Goal: Task Accomplishment & Management: Manage account settings

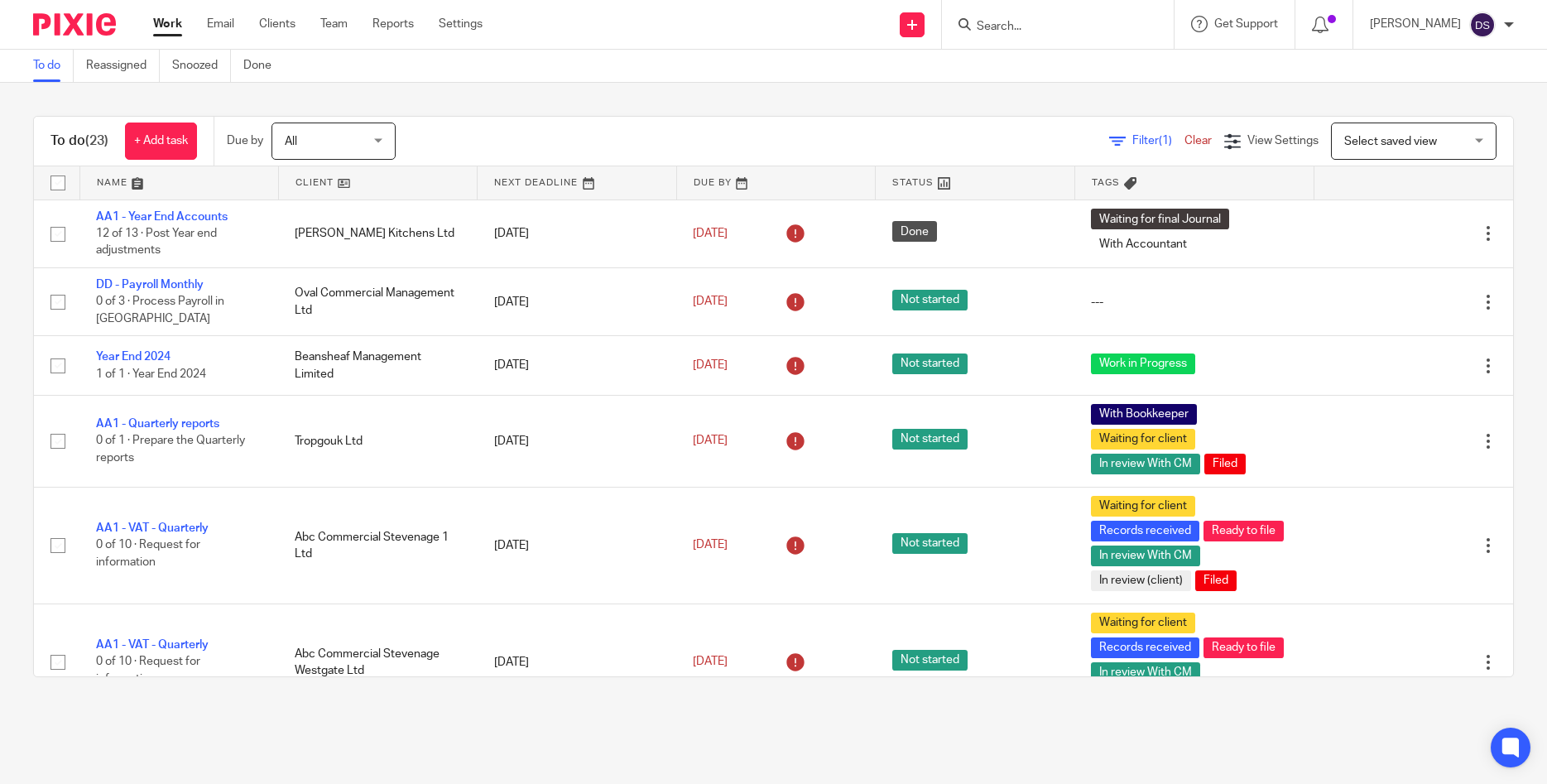
click at [1038, 17] on form at bounding box center [1063, 24] width 176 height 21
click at [1046, 29] on input "Search" at bounding box center [1049, 27] width 149 height 15
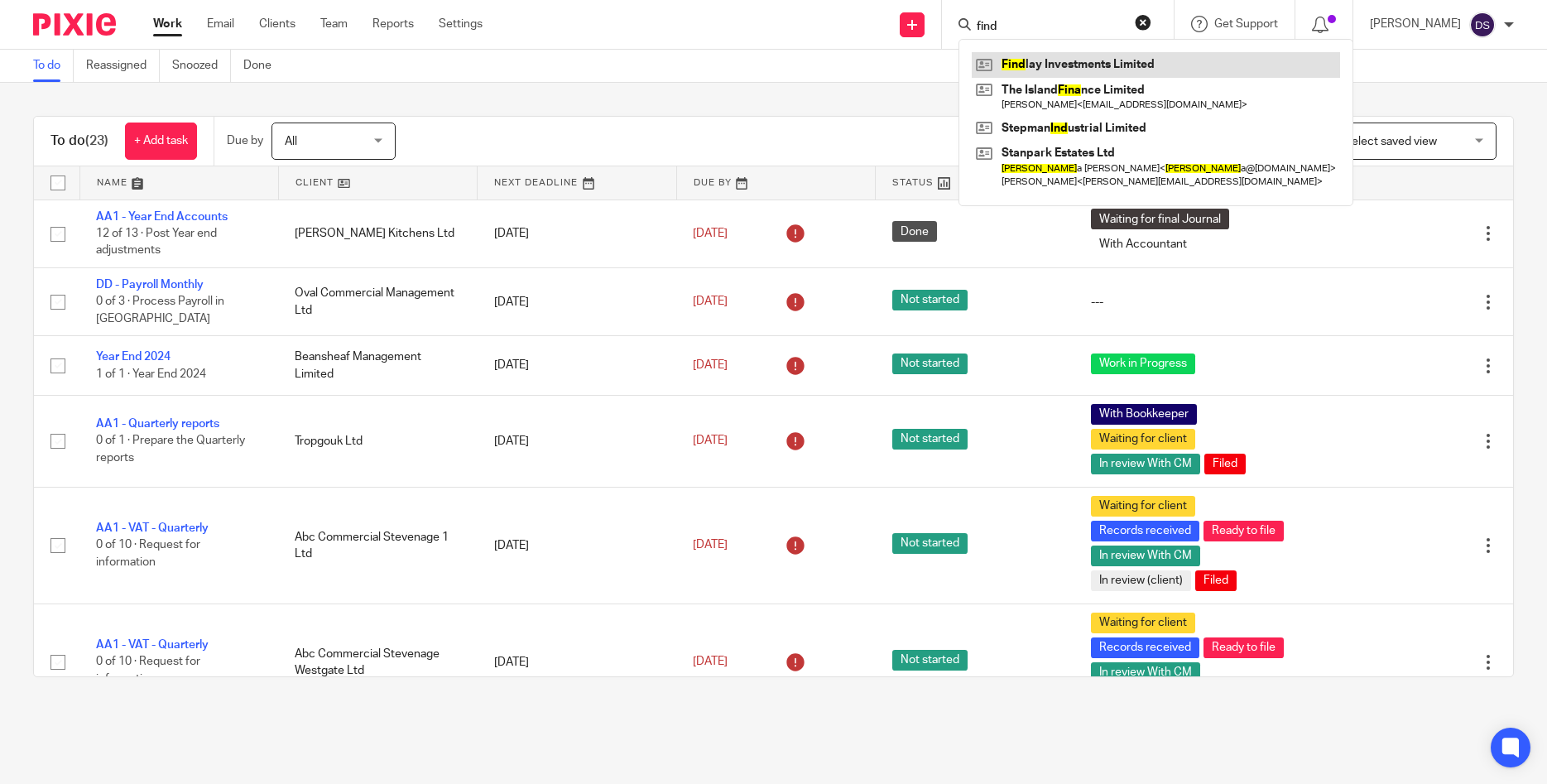
type input "find"
click at [1063, 70] on link at bounding box center [1156, 64] width 369 height 24
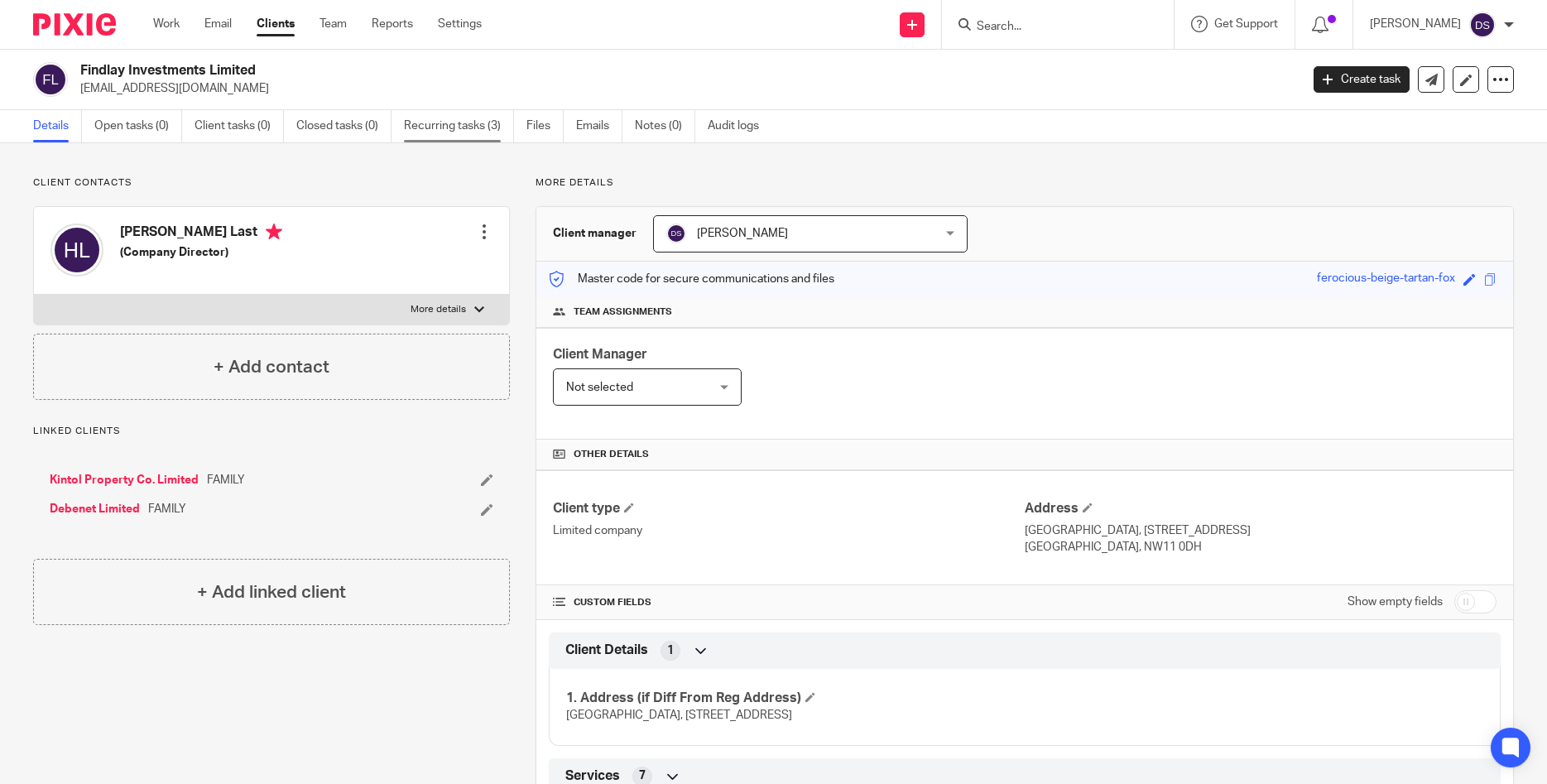
click at [465, 119] on link "Recurring tasks (3)" at bounding box center [459, 125] width 110 height 32
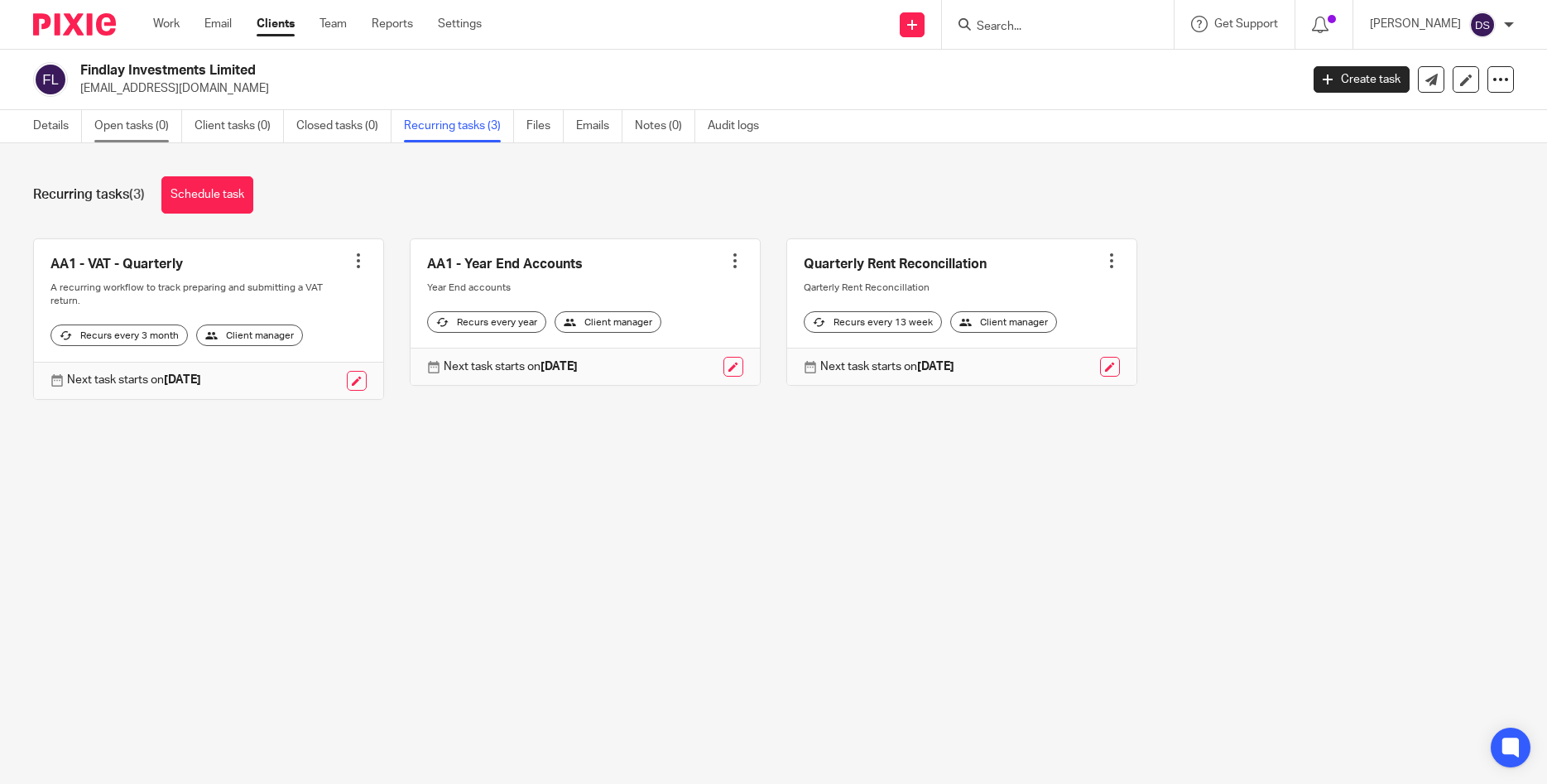
click at [133, 120] on link "Open tasks (0)" at bounding box center [138, 125] width 88 height 32
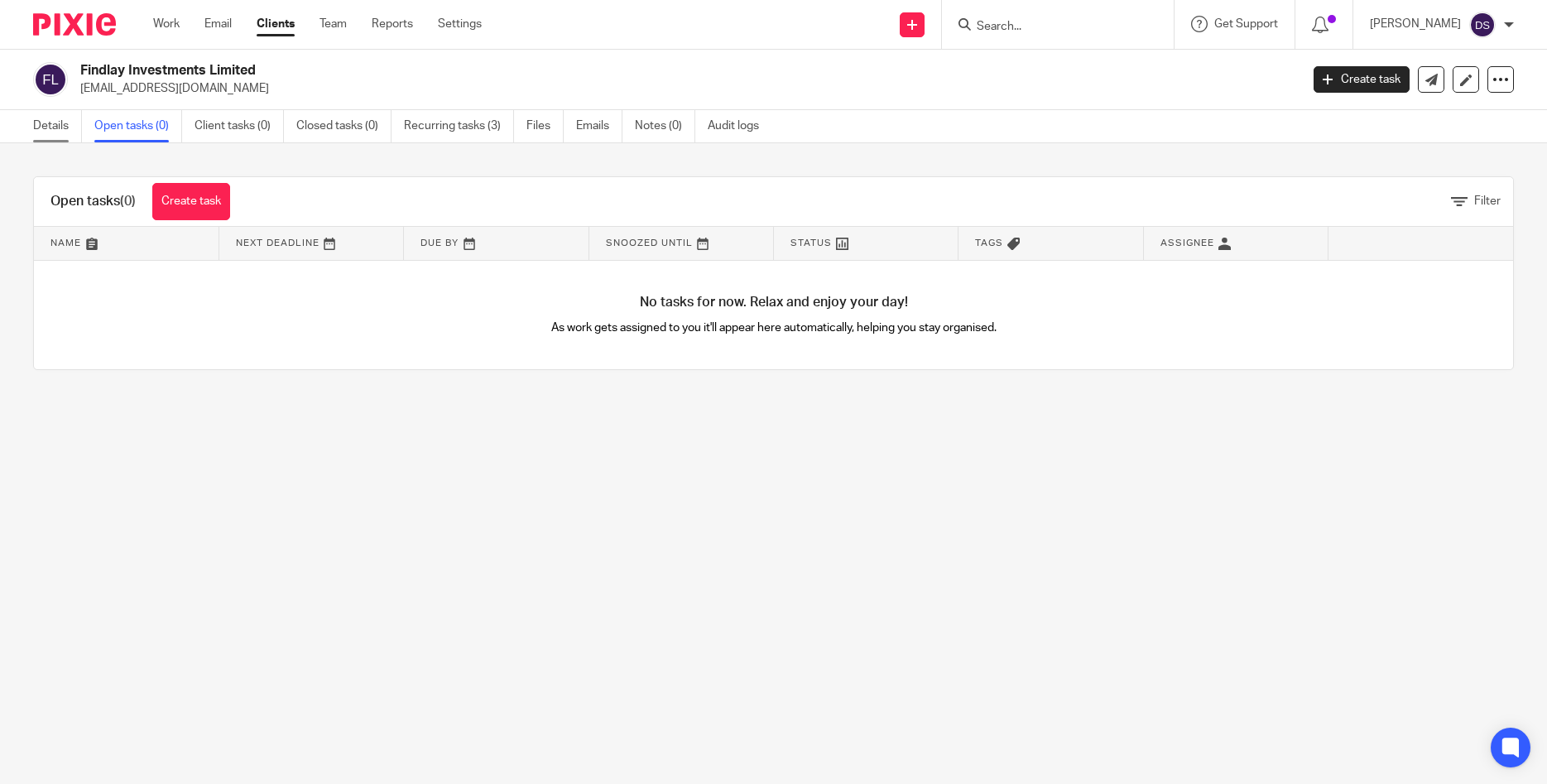
click at [51, 124] on link "Details" at bounding box center [58, 125] width 49 height 32
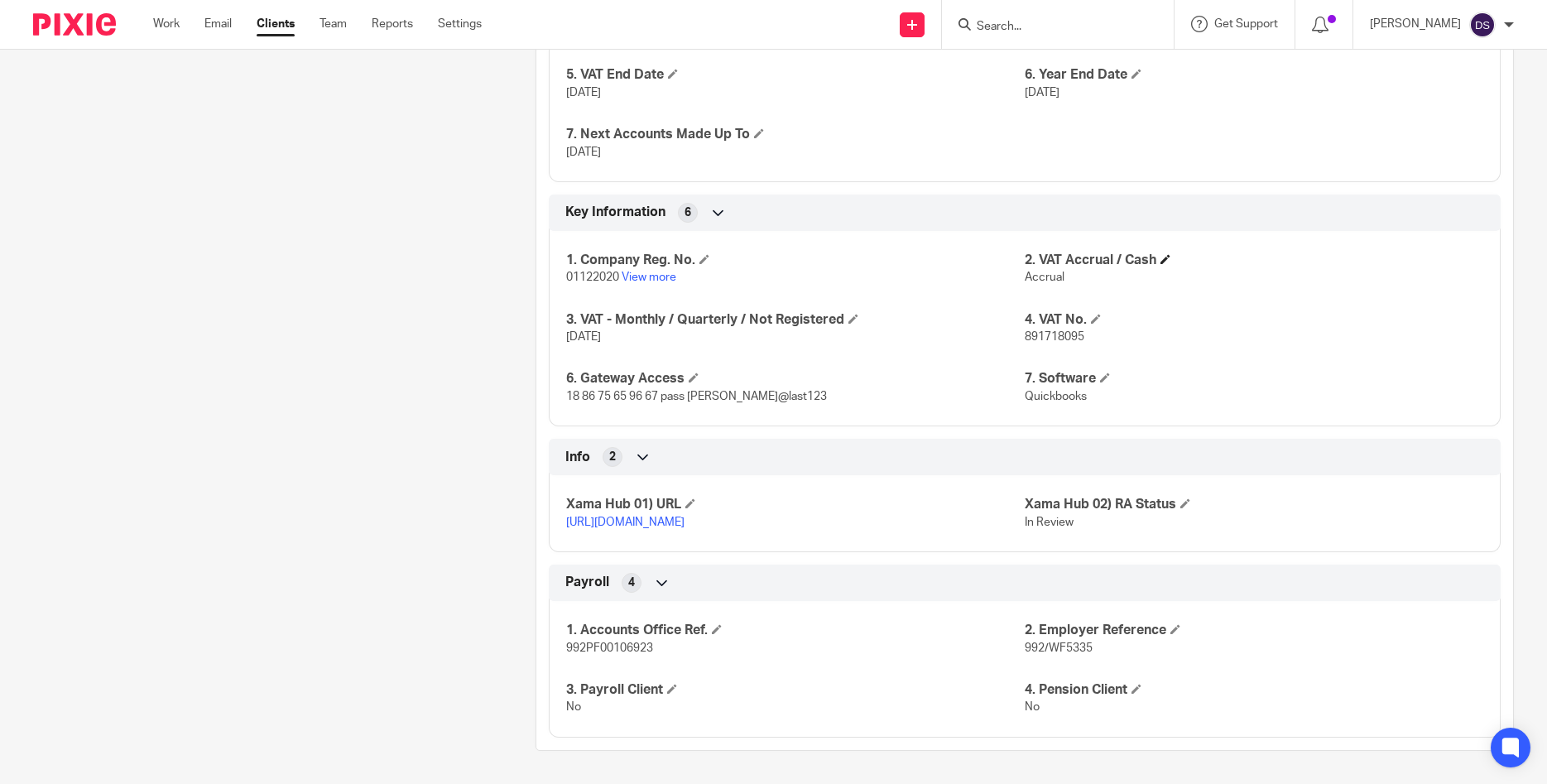
scroll to position [1187, 0]
click at [694, 372] on span at bounding box center [693, 376] width 10 height 10
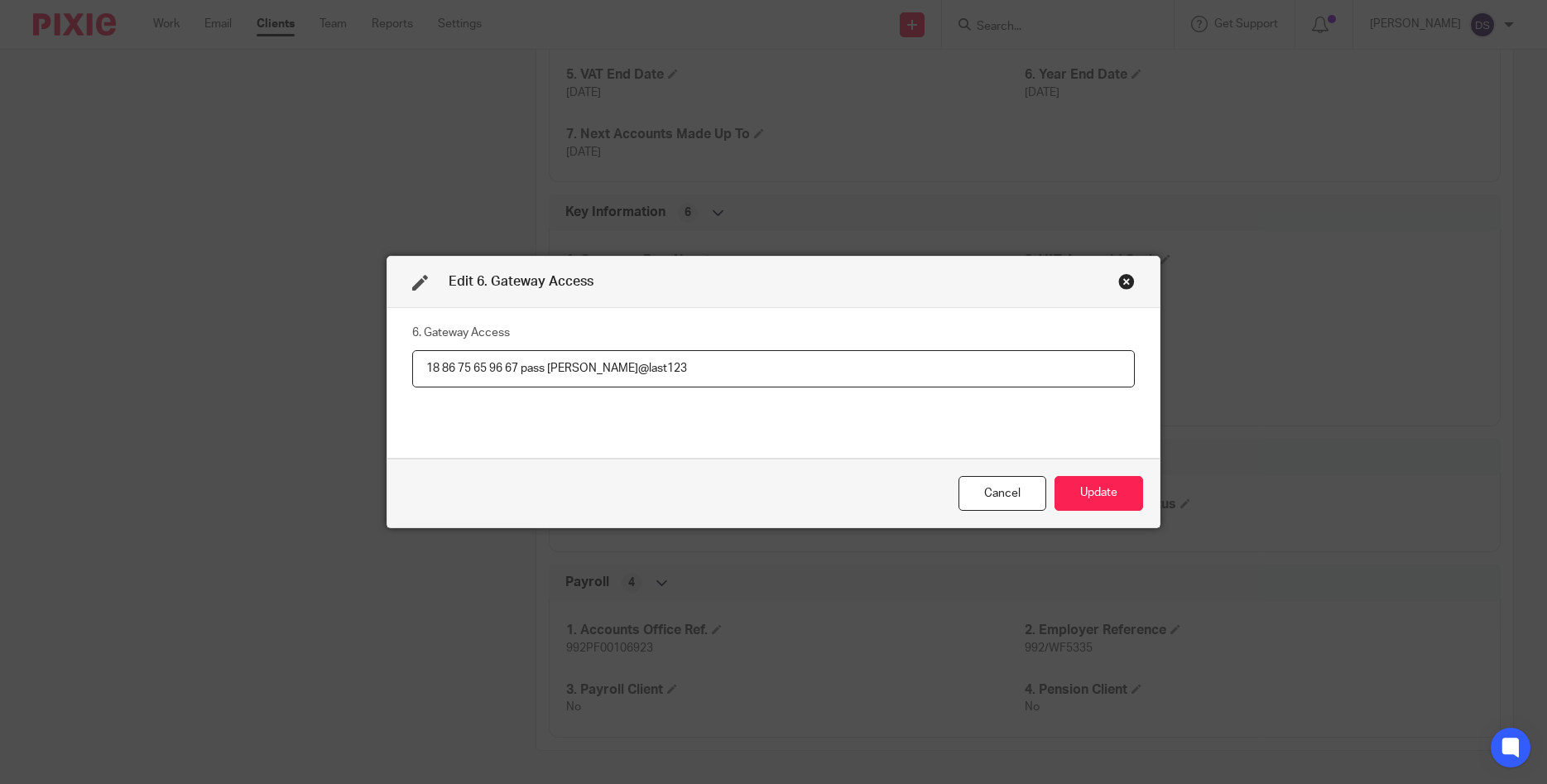
drag, startPoint x: 519, startPoint y: 367, endPoint x: 345, endPoint y: 375, distance: 174.2
click at [412, 370] on input "18 86 75 65 96 67 pass Henry@last123" at bounding box center [773, 368] width 723 height 37
drag, startPoint x: 661, startPoint y: 369, endPoint x: 553, endPoint y: 370, distance: 108.0
click at [553, 370] on input "18 86 75 65 96 67 pass Henry@last123" at bounding box center [773, 368] width 723 height 37
click at [1131, 280] on div "Close this dialog window" at bounding box center [1126, 280] width 17 height 17
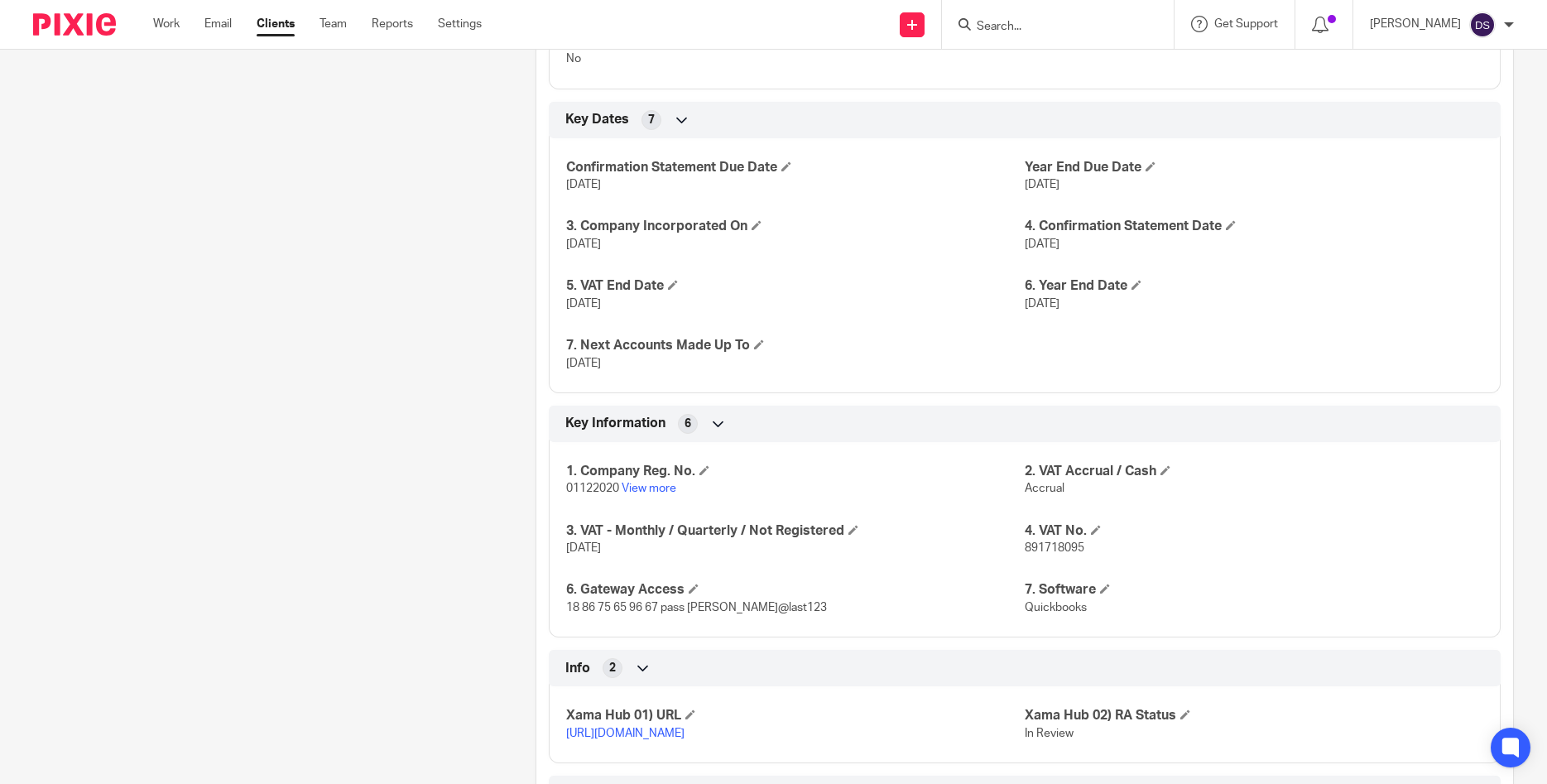
scroll to position [1029, 0]
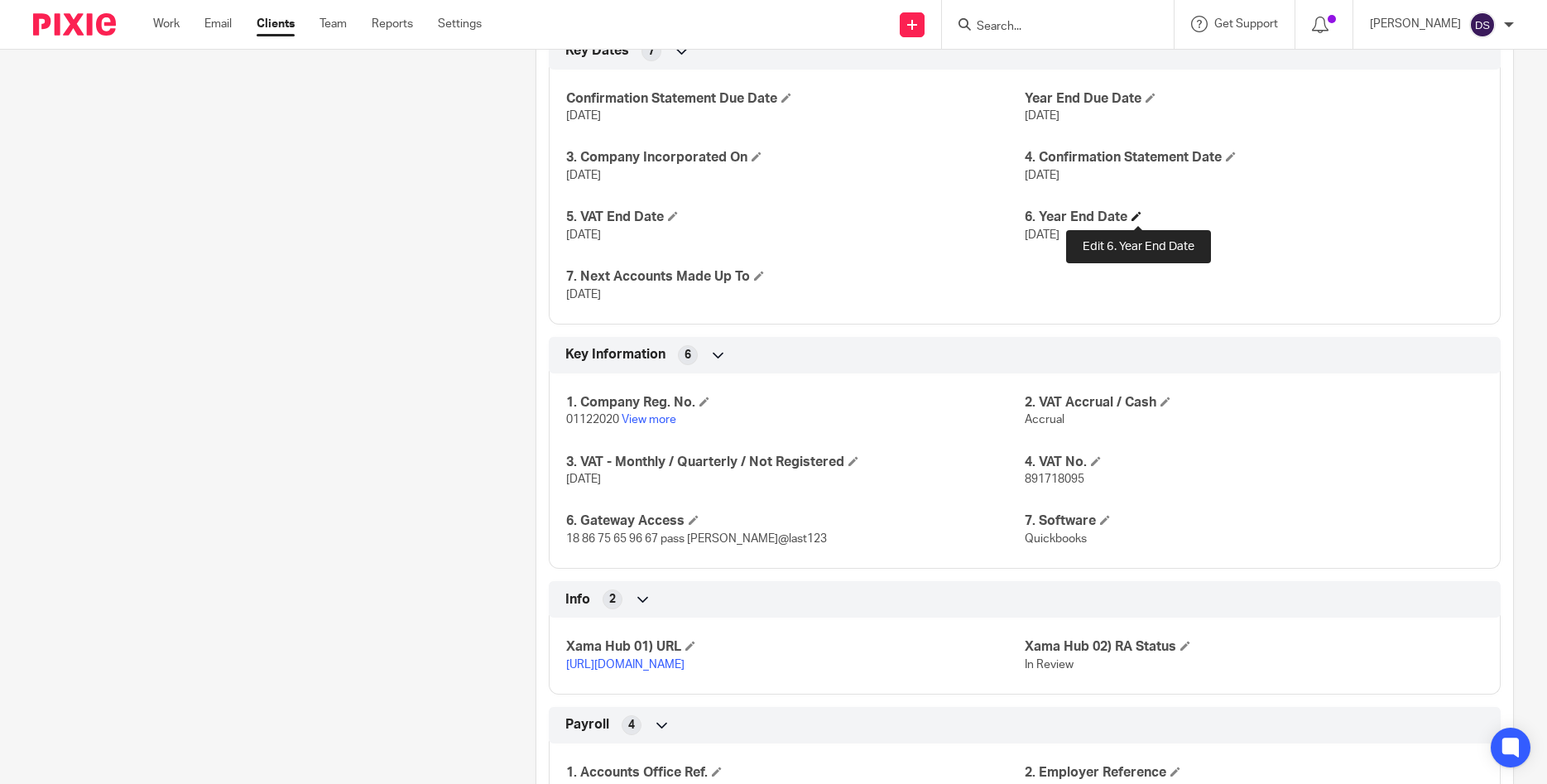
click at [1138, 216] on span at bounding box center [1136, 215] width 10 height 10
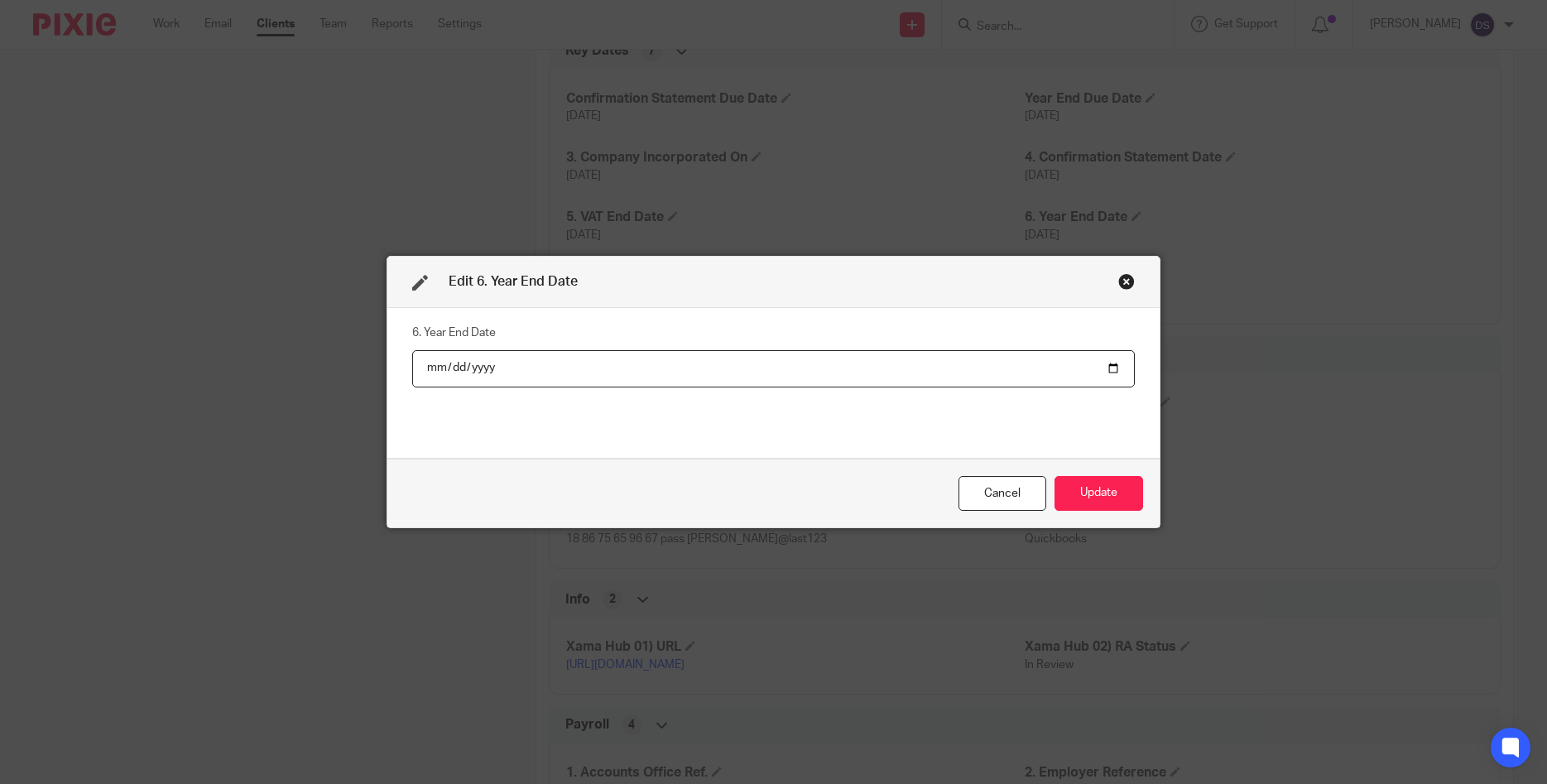
click at [507, 365] on input "2024-03-31" at bounding box center [773, 368] width 723 height 37
click at [1111, 366] on input "2024-03-31" at bounding box center [773, 368] width 723 height 37
type input "2025-03-31"
click at [1100, 497] on button "Update" at bounding box center [1099, 493] width 89 height 36
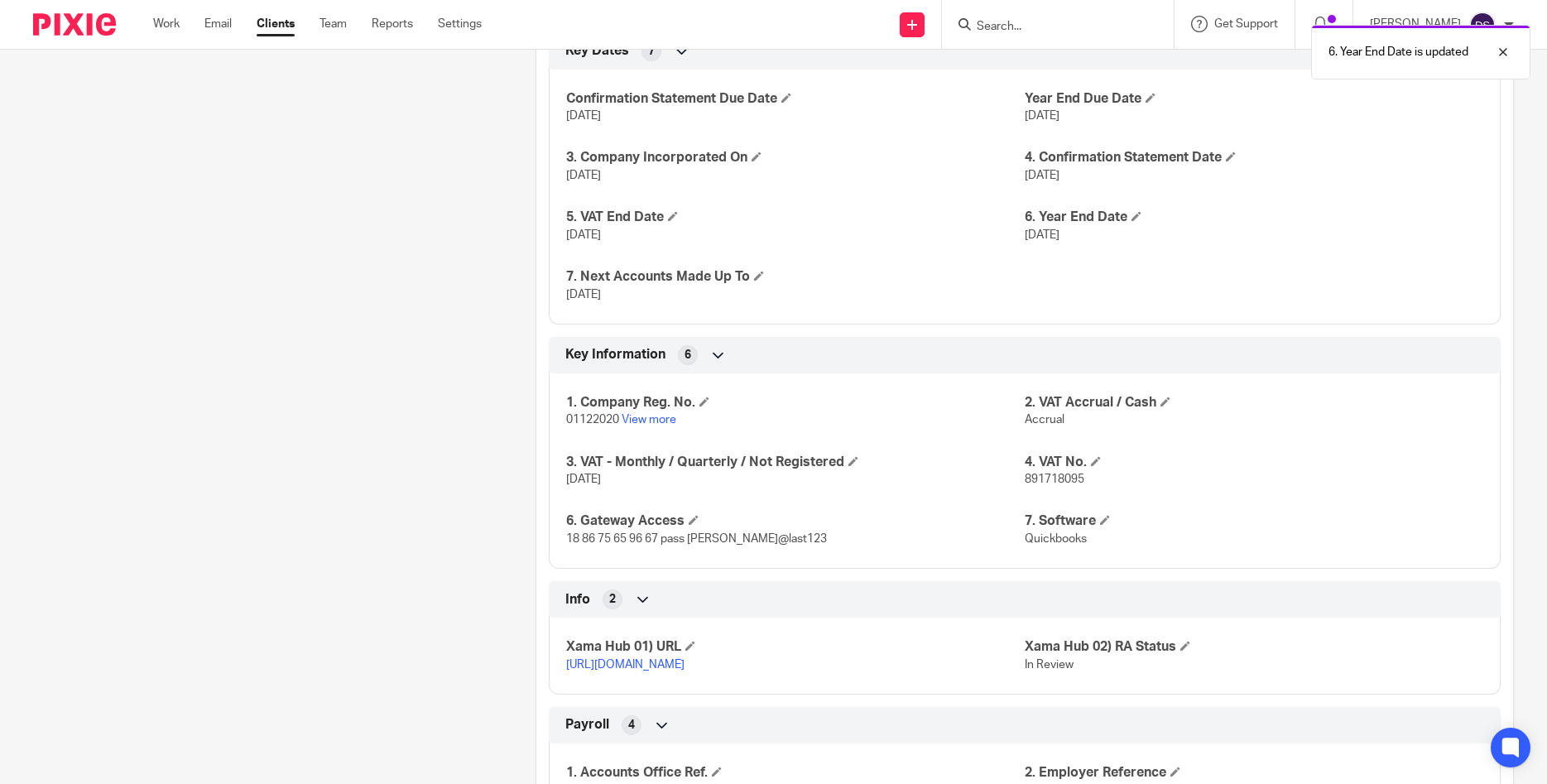
click at [1100, 489] on div "1. Company Reg. No. 01122020 View more 2. VAT Accrual / Cash Accrual 3. VAT - M…" at bounding box center [1025, 464] width 952 height 207
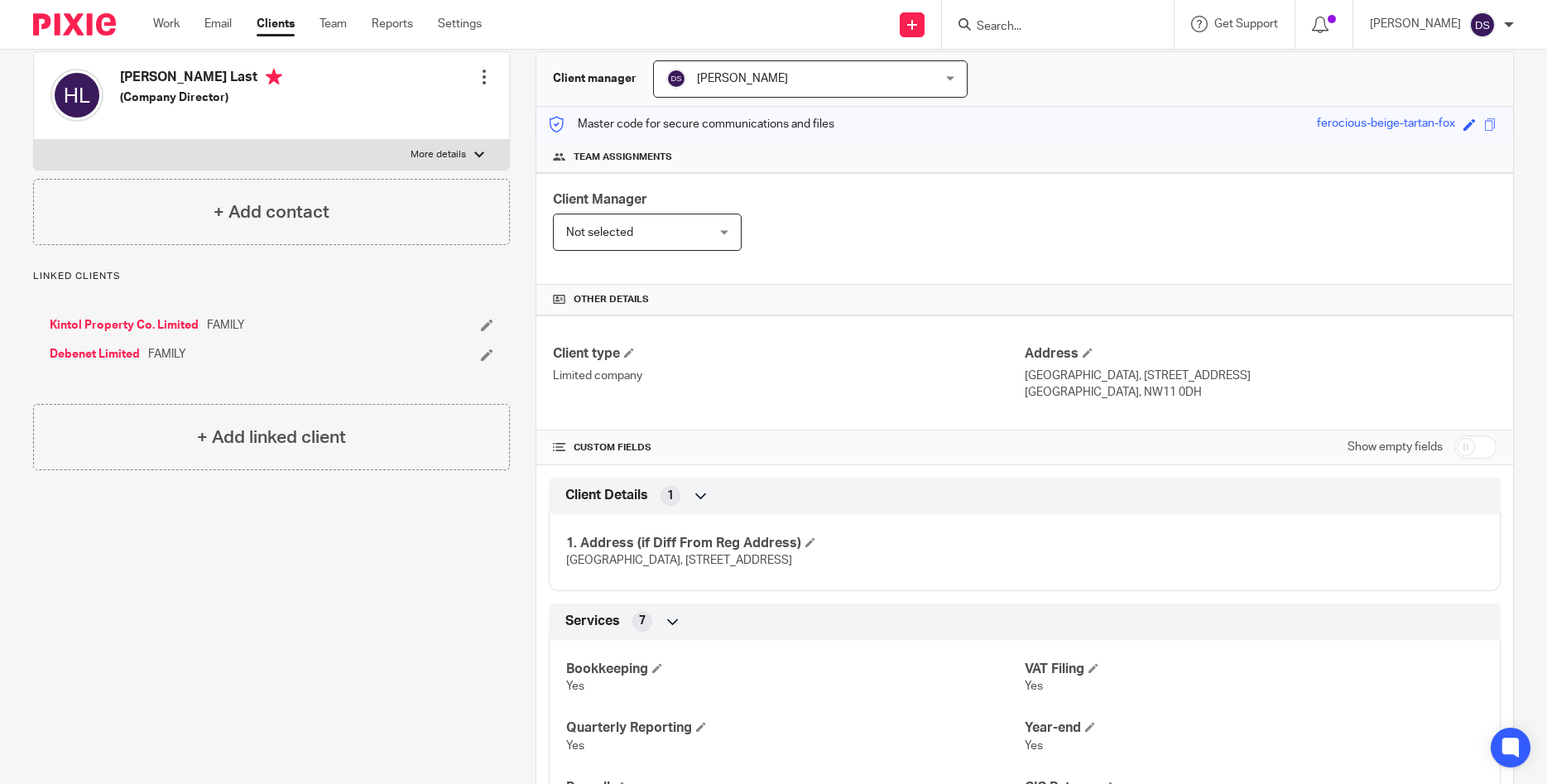
scroll to position [0, 0]
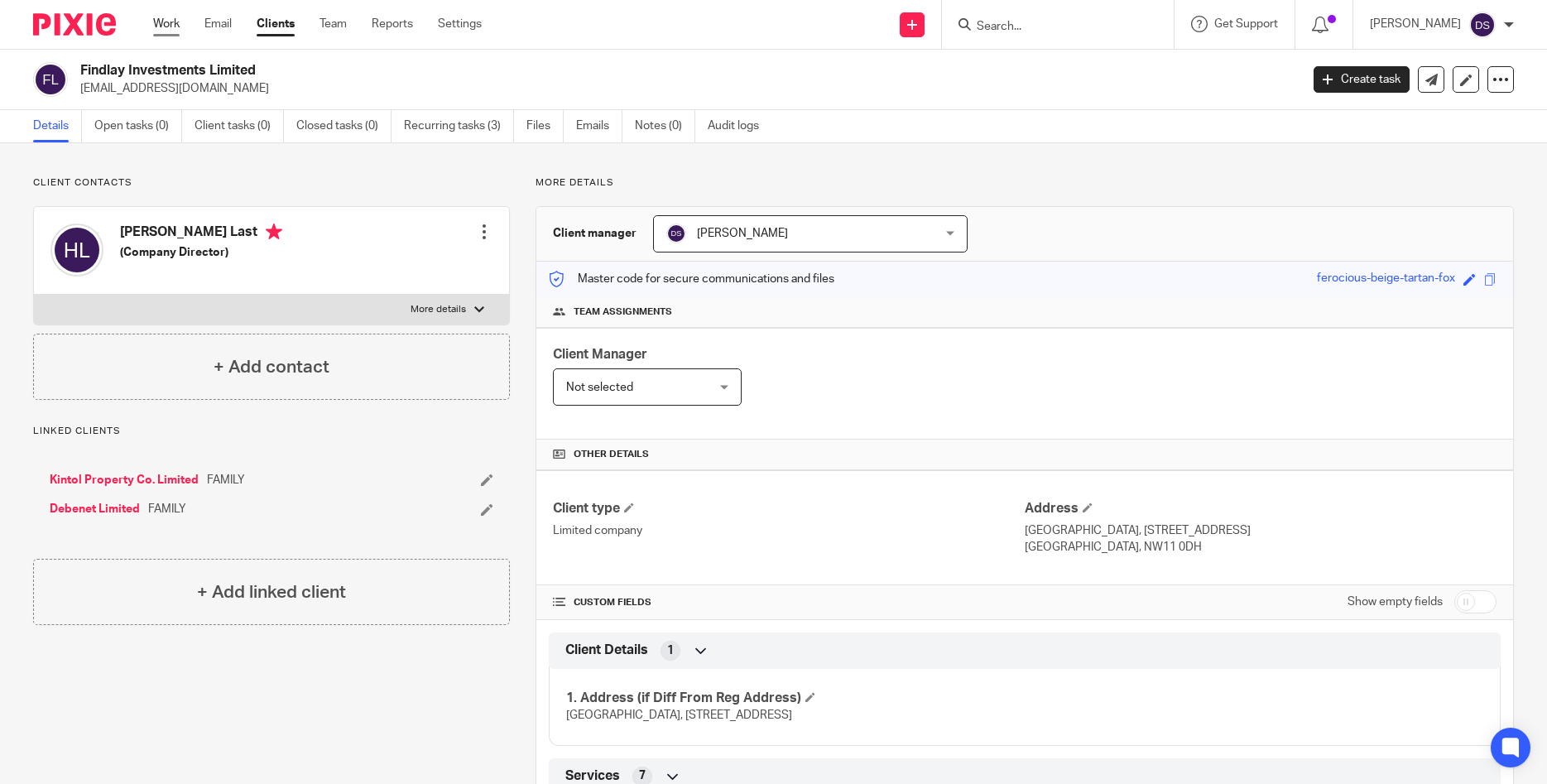
click at [174, 21] on link "Work" at bounding box center [166, 24] width 26 height 17
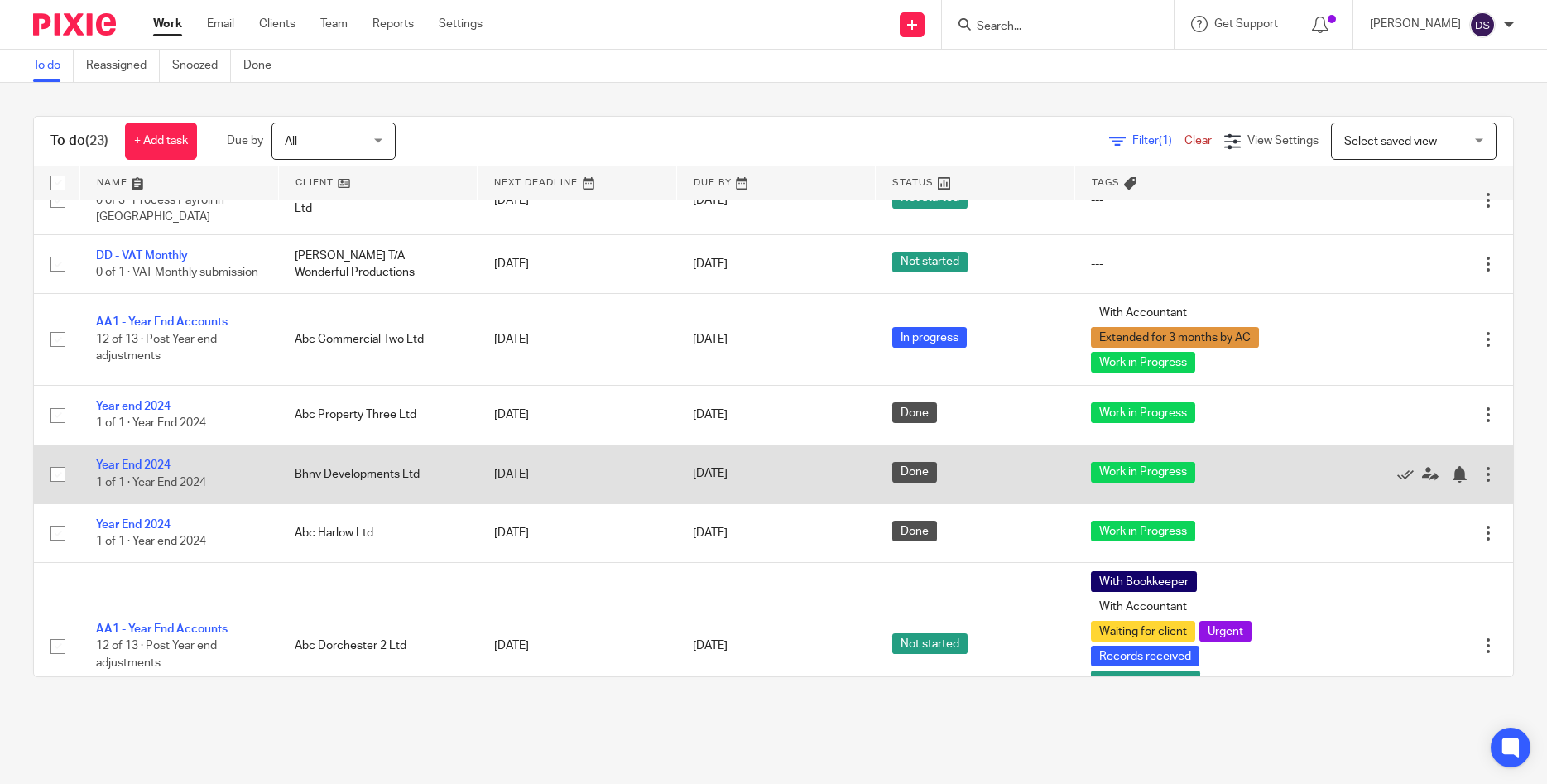
scroll to position [1238, 0]
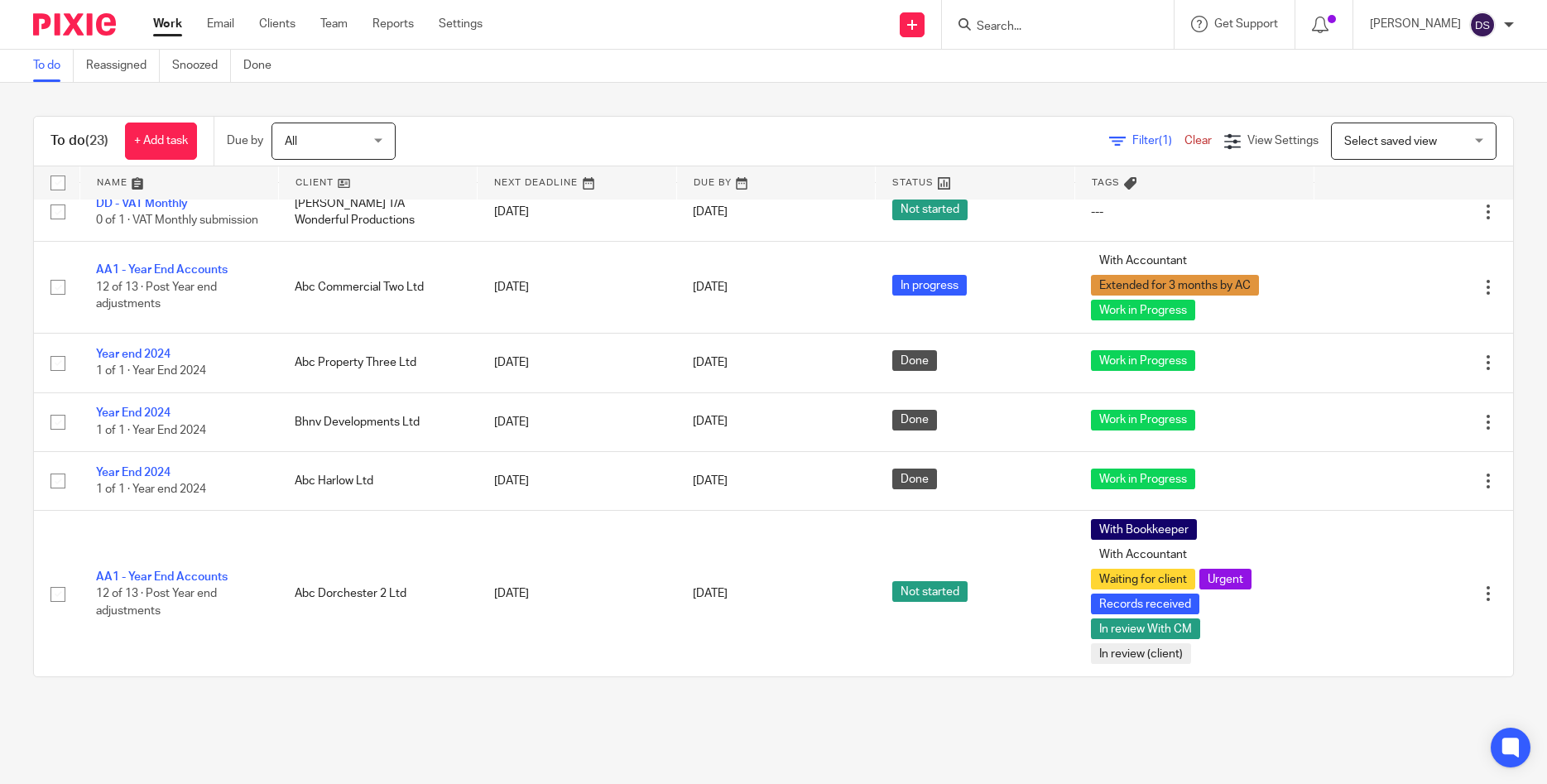
click at [1028, 24] on input "Search" at bounding box center [1049, 27] width 149 height 15
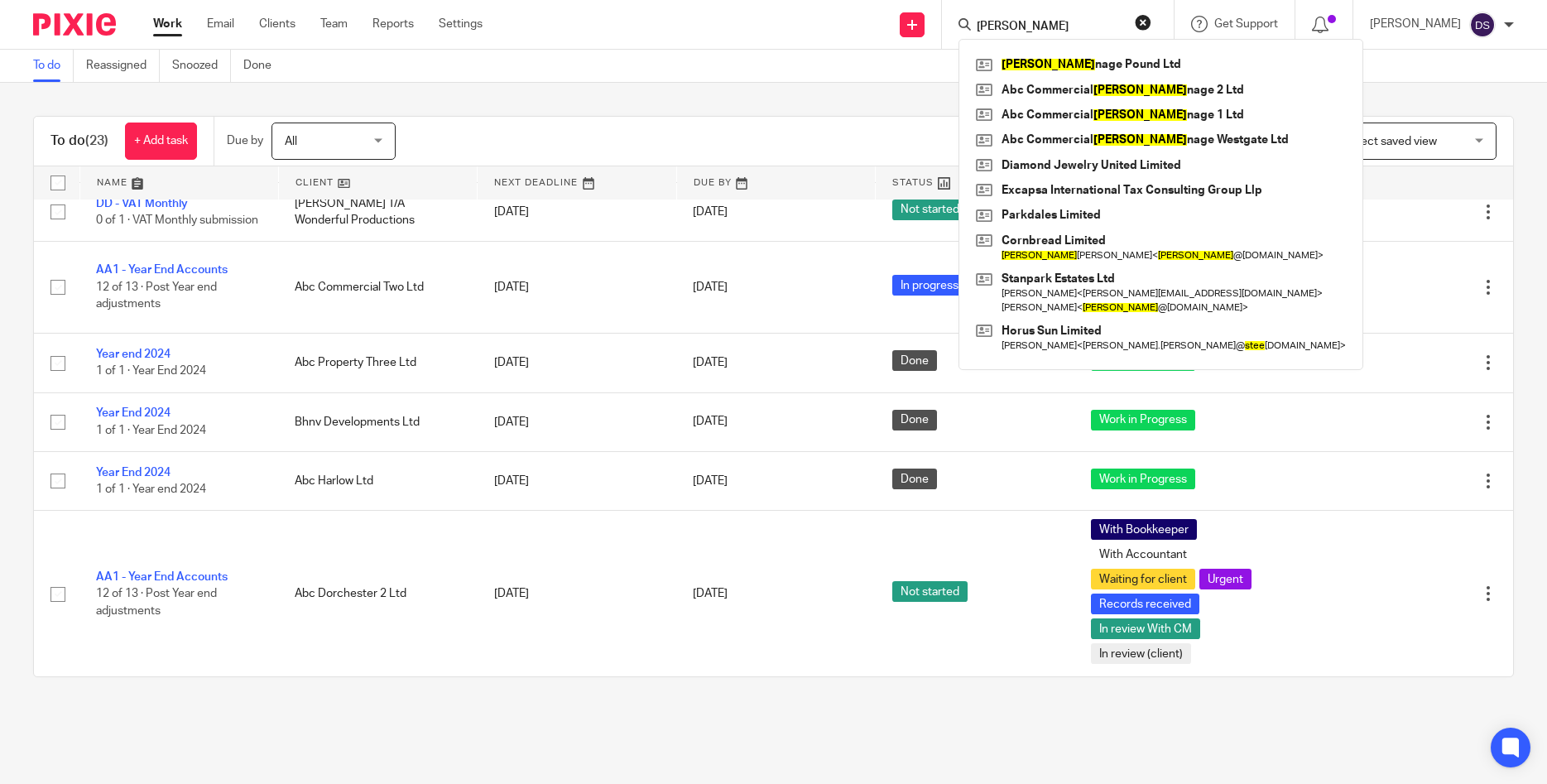
type input "[PERSON_NAME]"
click button "submit" at bounding box center [0, 0] width 0 height 0
click at [1062, 57] on link at bounding box center [1161, 64] width 378 height 24
click at [1066, 68] on link at bounding box center [1161, 64] width 378 height 24
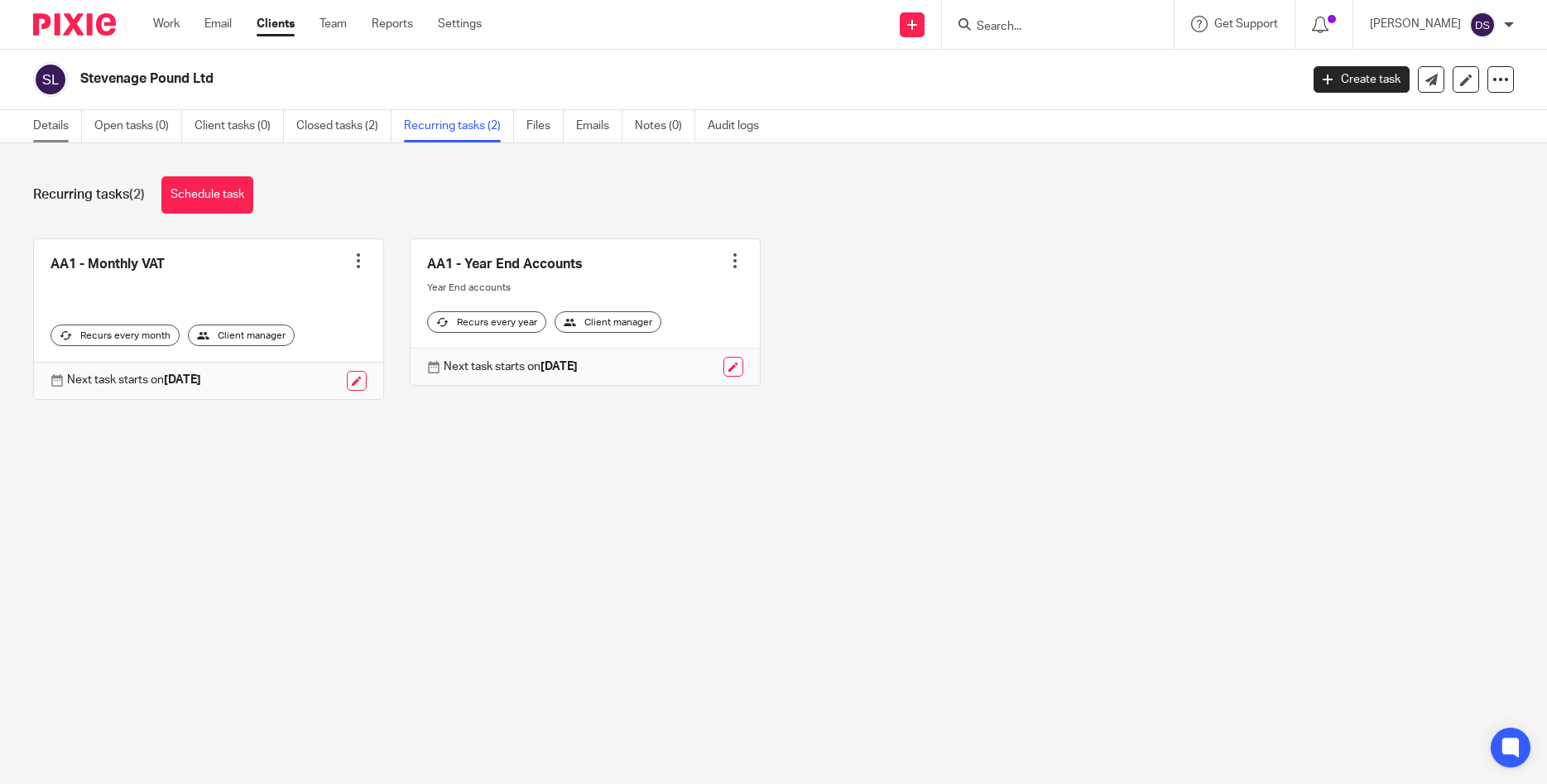
click at [36, 131] on link "Details" at bounding box center [58, 125] width 49 height 32
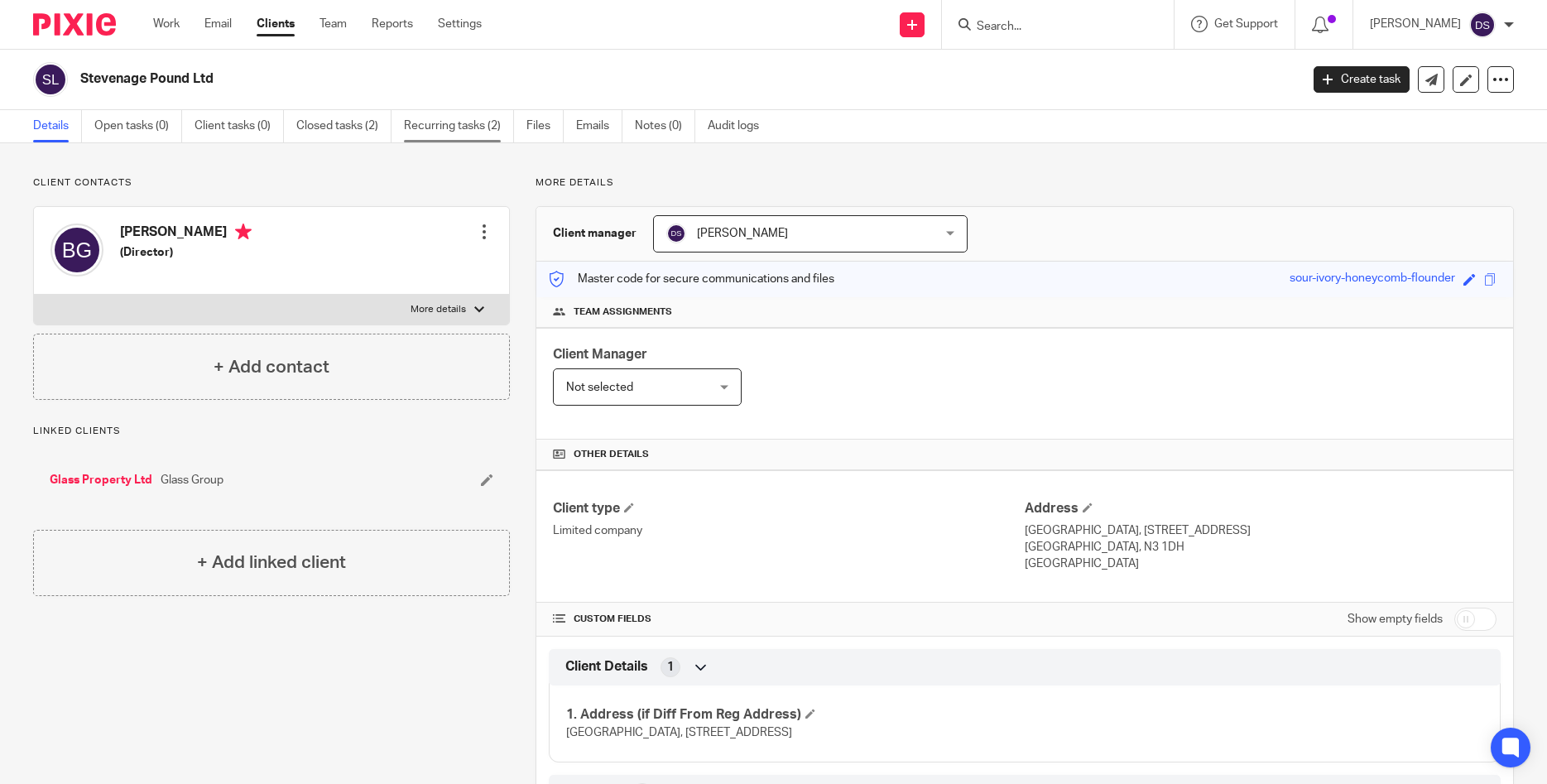
click at [480, 124] on link "Recurring tasks (2)" at bounding box center [459, 125] width 110 height 32
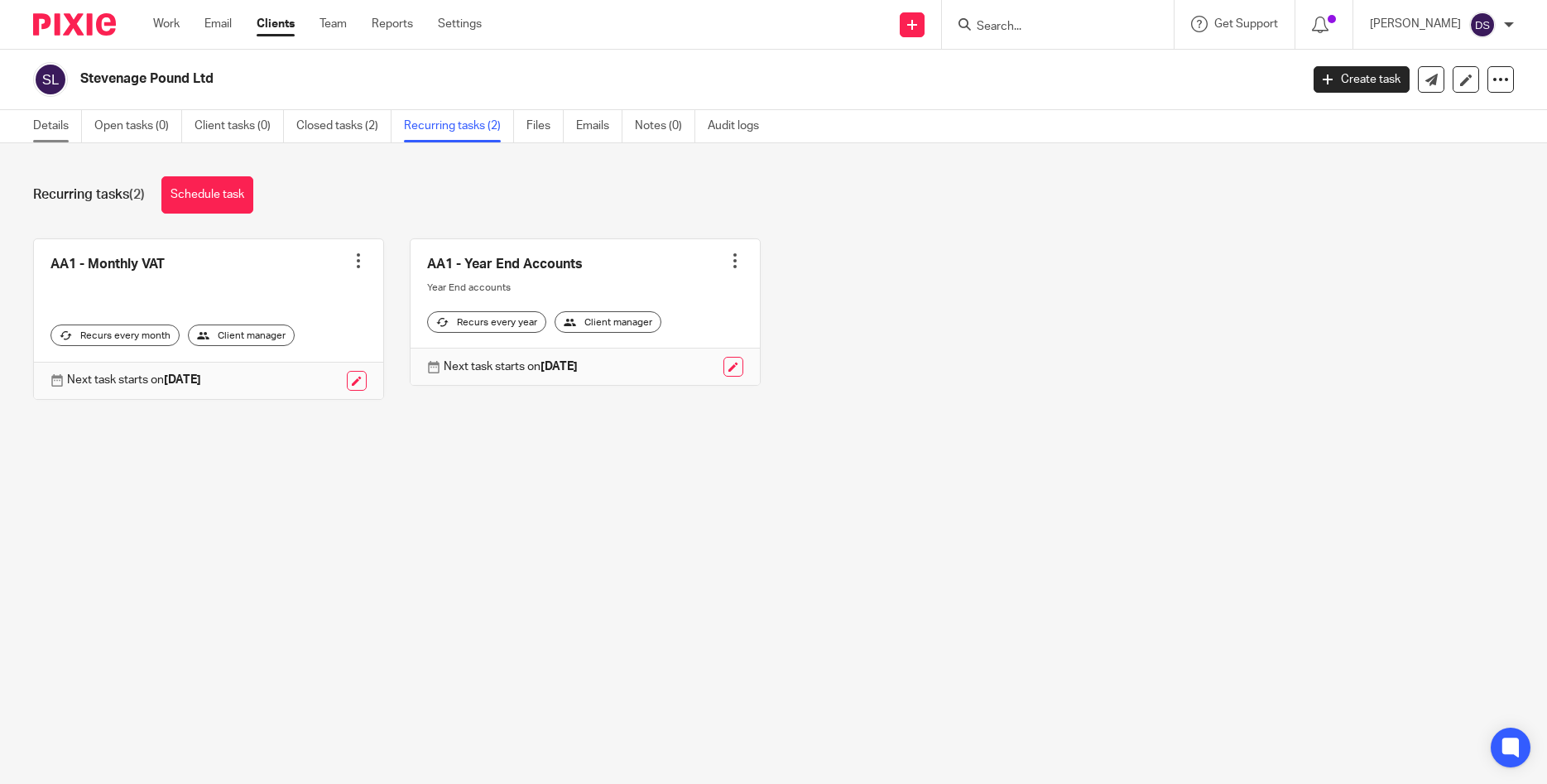
click at [51, 131] on link "Details" at bounding box center [58, 125] width 49 height 32
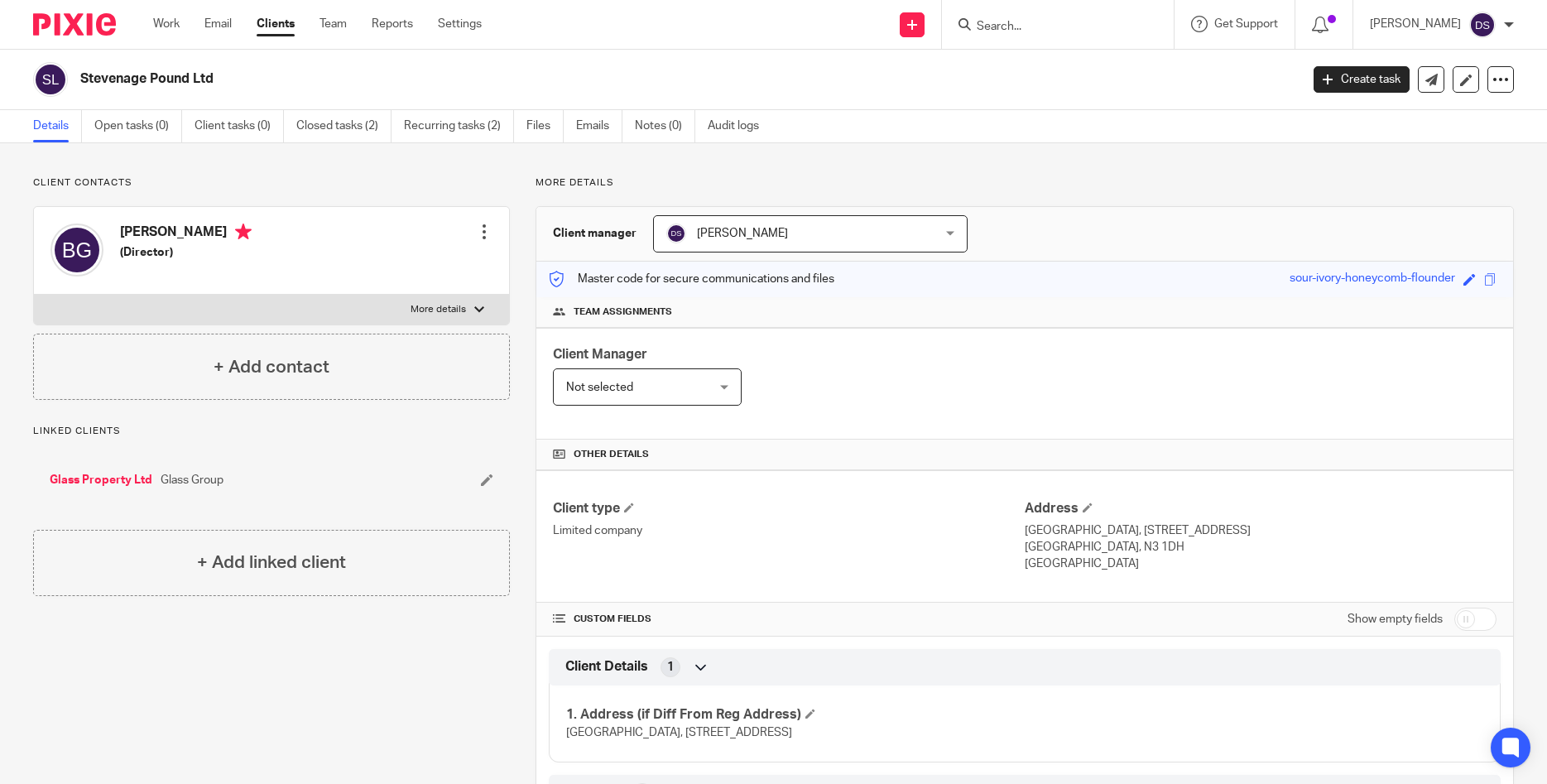
scroll to position [239, 0]
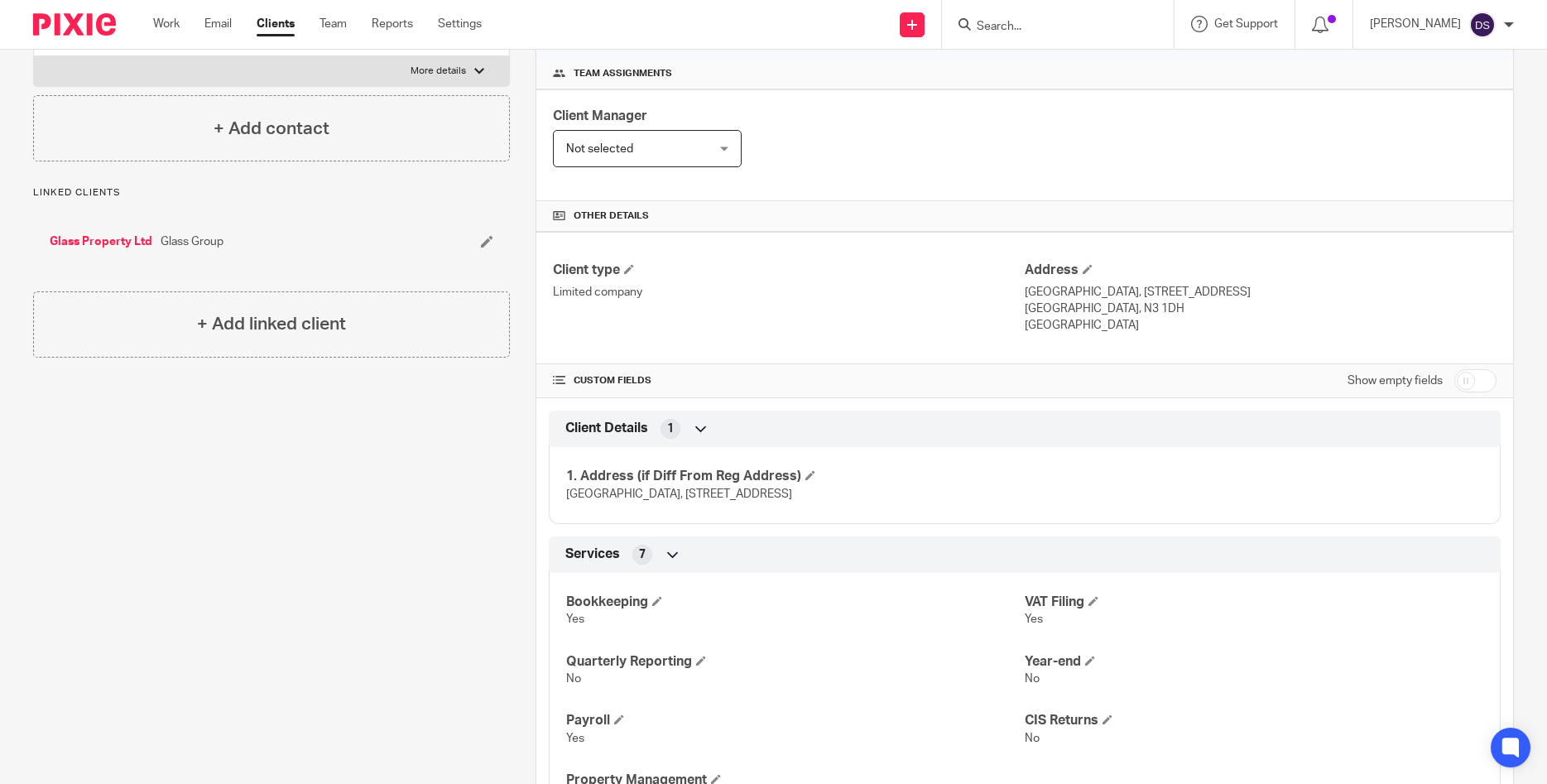
click at [1487, 375] on input "checkbox" at bounding box center [1476, 381] width 42 height 24
checkbox input "true"
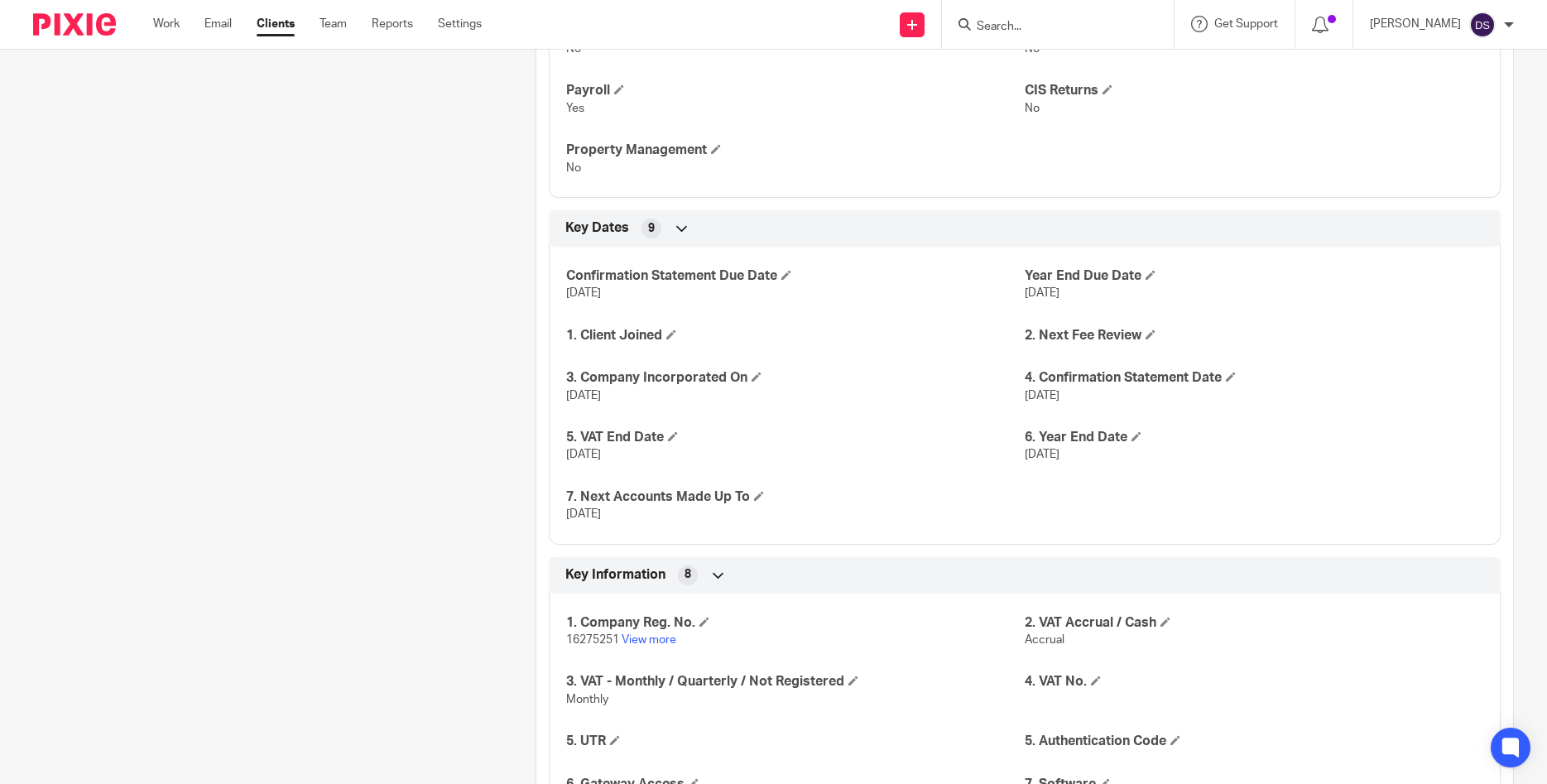
scroll to position [1192, 0]
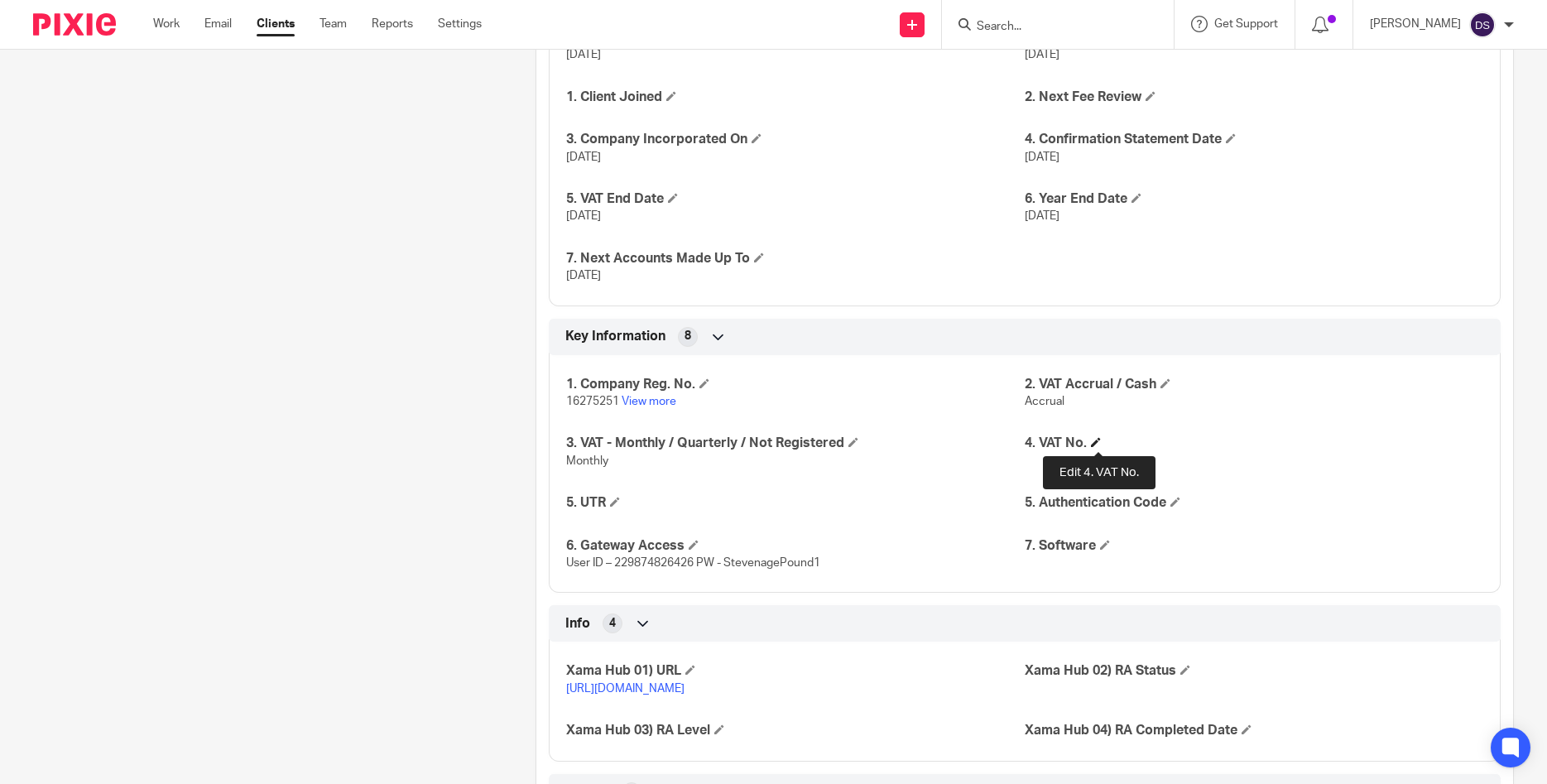
click at [1096, 442] on span at bounding box center [1096, 442] width 10 height 10
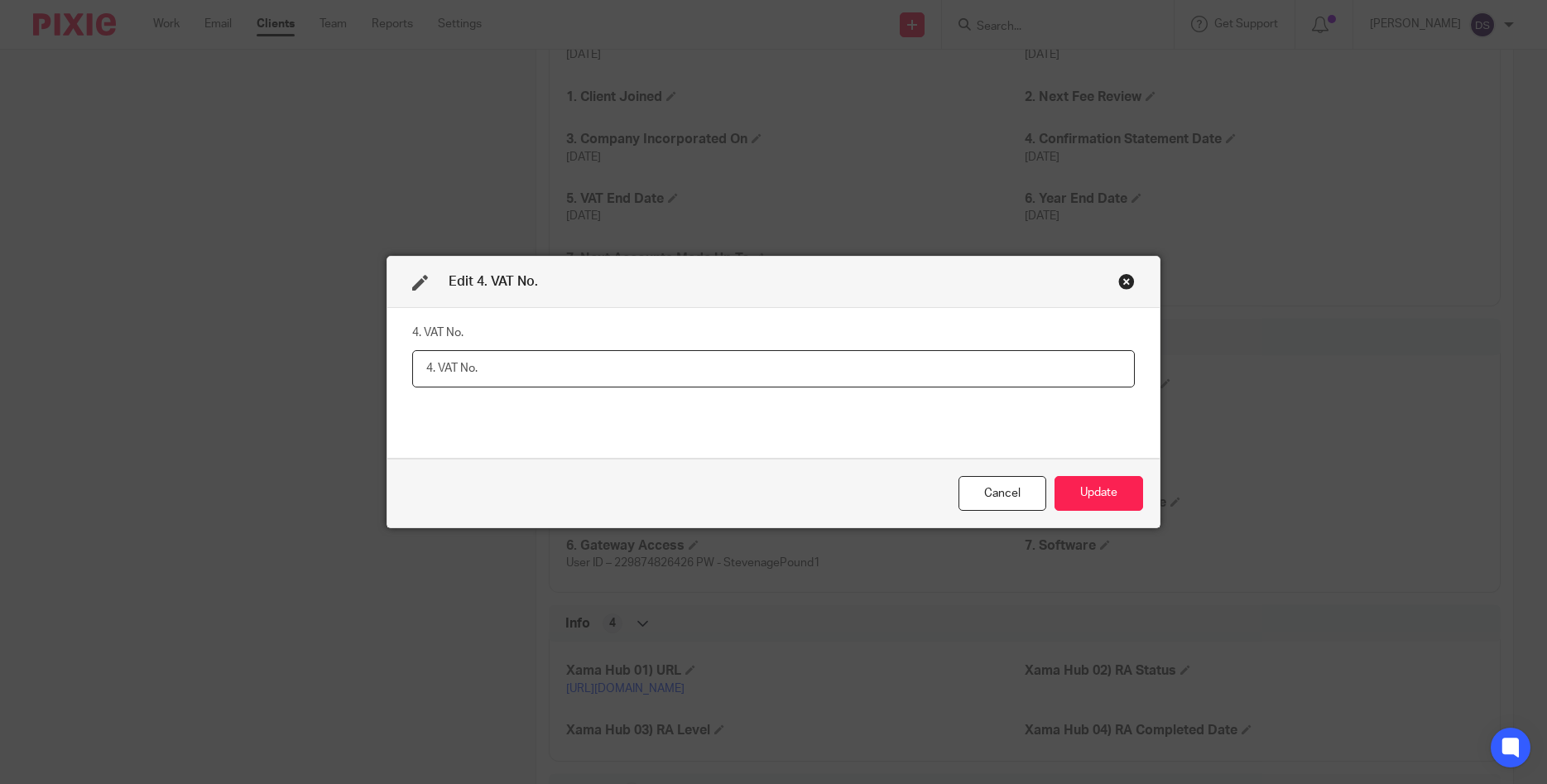
click at [530, 364] on input "text" at bounding box center [773, 368] width 723 height 37
paste input "494479336"
type input "494479336"
click at [1109, 487] on button "Update" at bounding box center [1099, 493] width 89 height 36
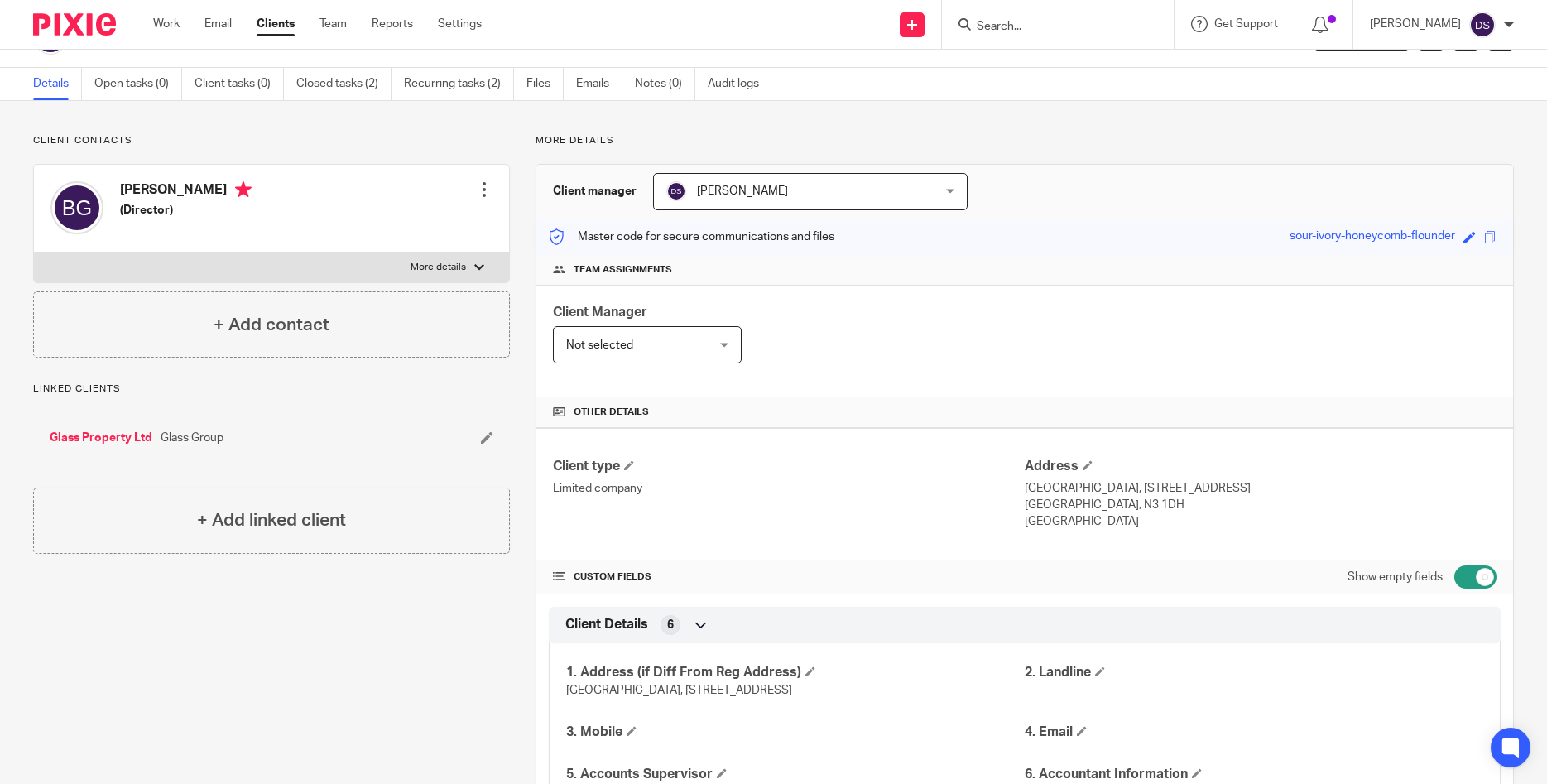
scroll to position [13, 0]
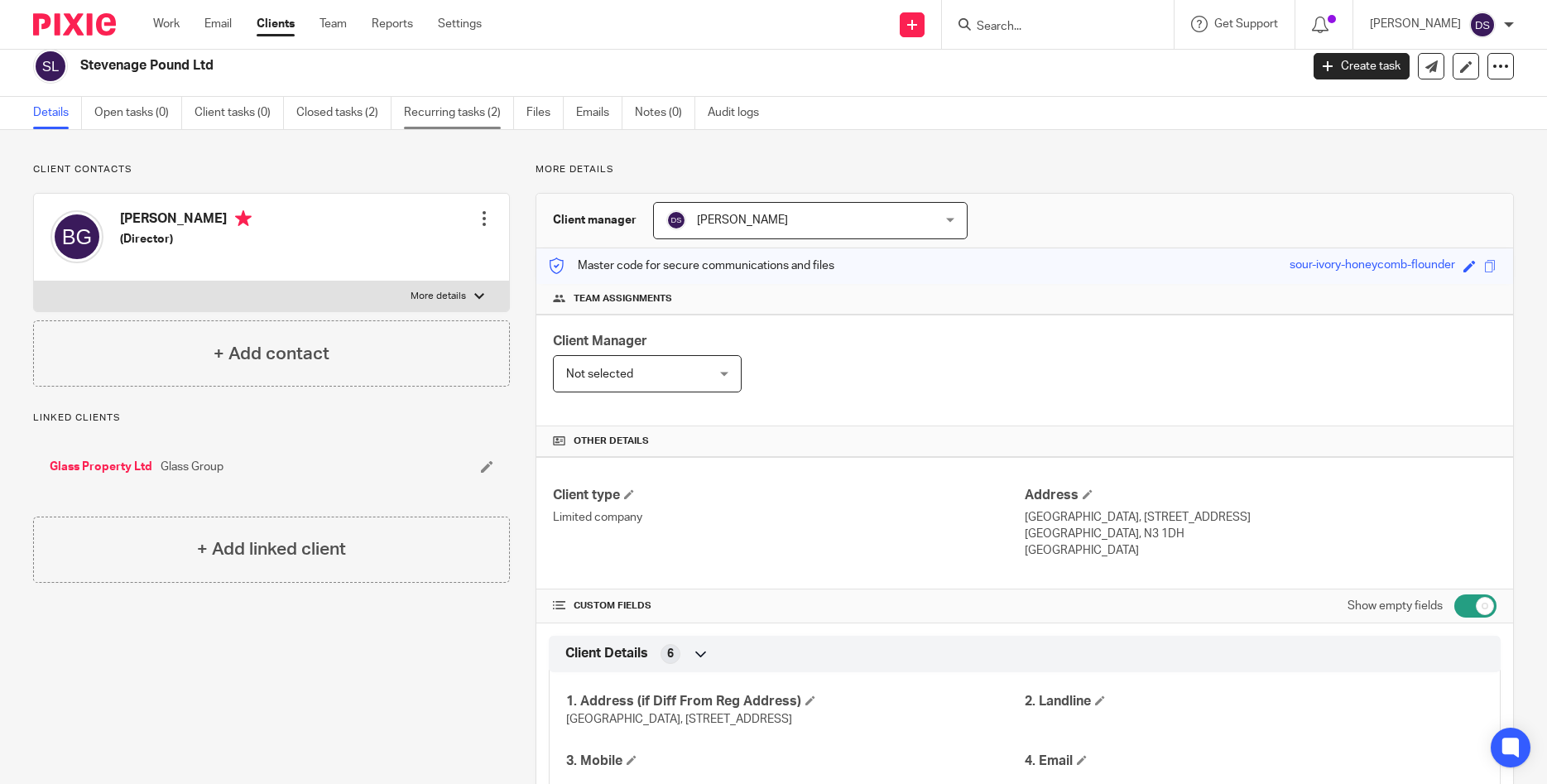
click at [456, 118] on link "Recurring tasks (2)" at bounding box center [459, 112] width 110 height 32
